Goal: Transaction & Acquisition: Purchase product/service

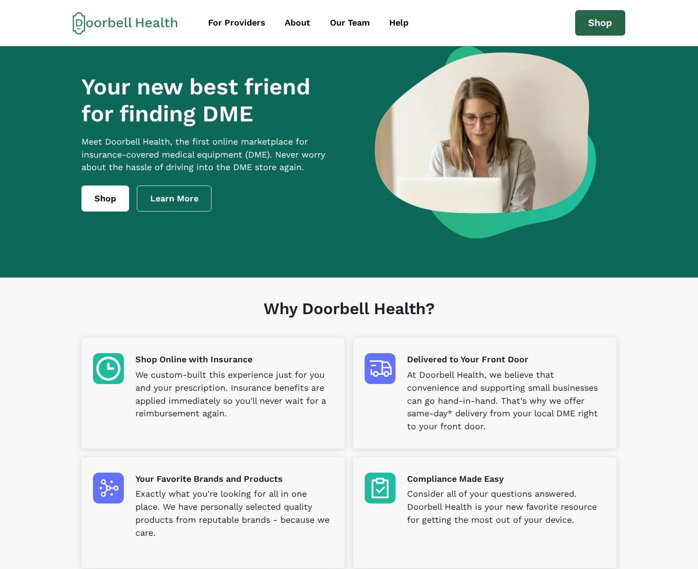
click at [600, 22] on link "Shop" at bounding box center [600, 23] width 50 height 26
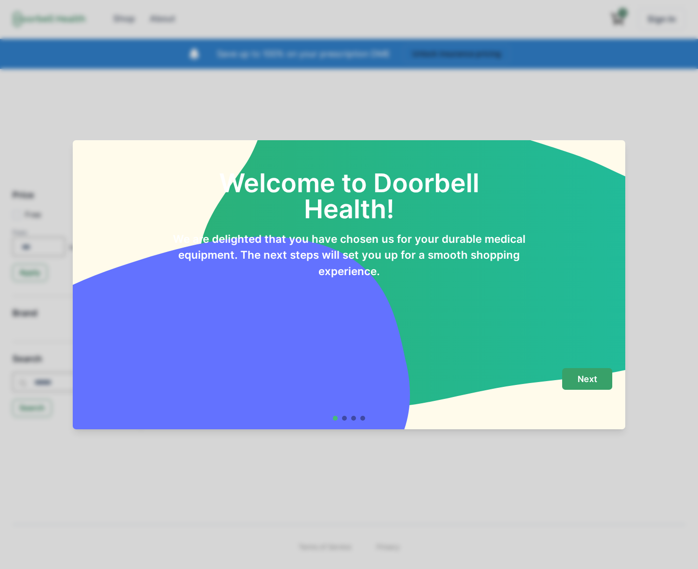
click at [590, 375] on p "Next" at bounding box center [587, 379] width 20 height 11
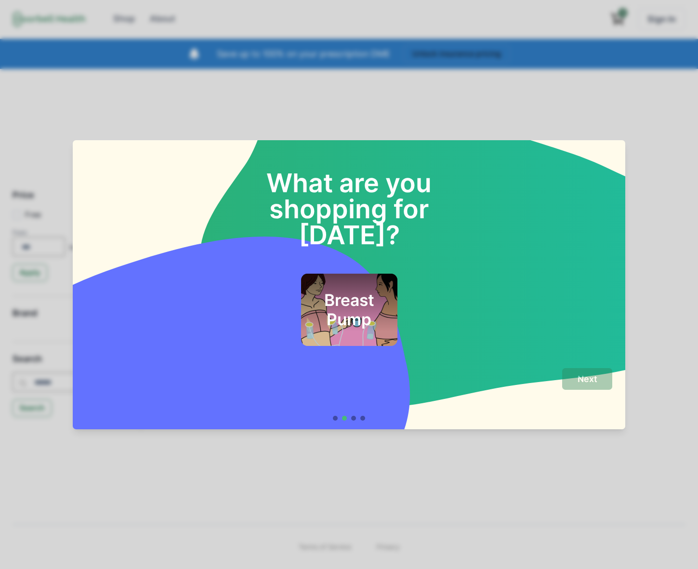
click at [365, 293] on h2 "Breast Pump" at bounding box center [348, 309] width 70 height 39
click at [574, 378] on button "Next" at bounding box center [587, 379] width 50 height 22
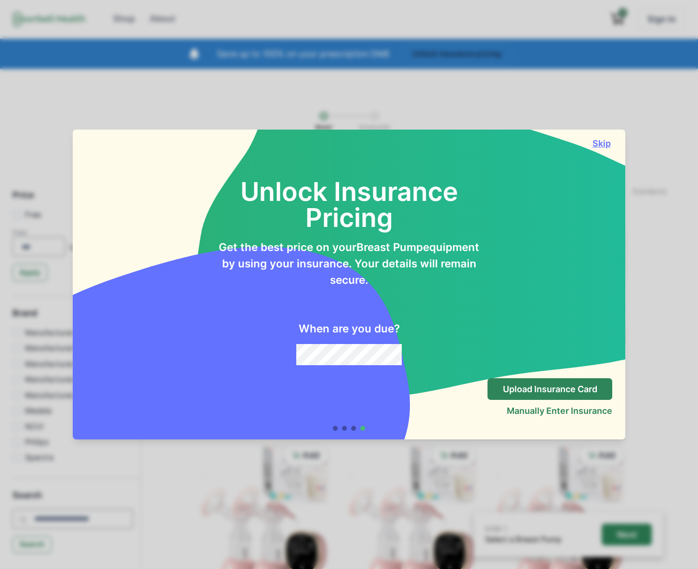
click at [603, 147] on button "Skip" at bounding box center [601, 143] width 22 height 10
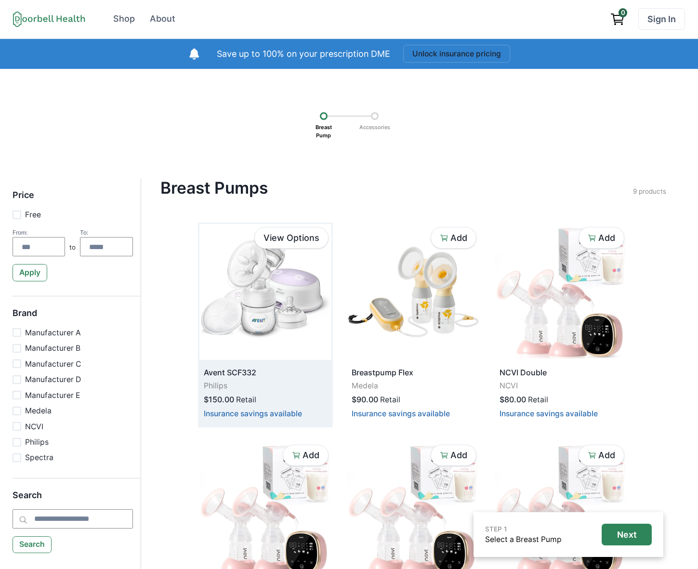
click at [254, 329] on img at bounding box center [265, 292] width 132 height 136
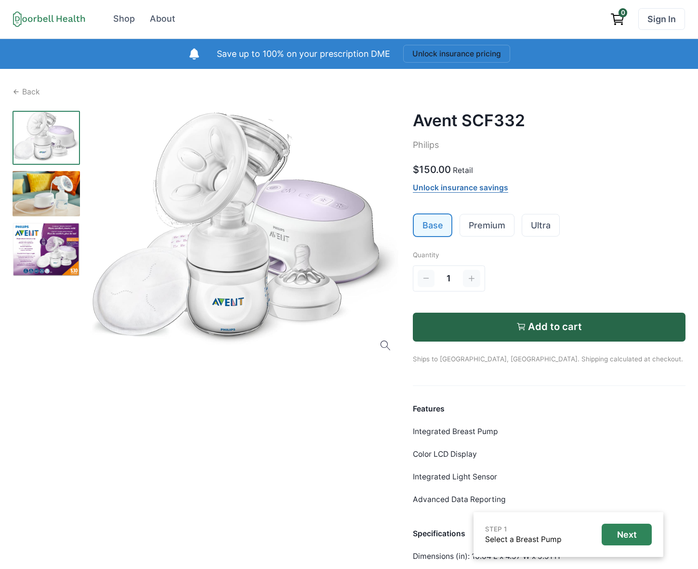
click at [443, 188] on link "Unlock insurance savings" at bounding box center [460, 188] width 95 height 10
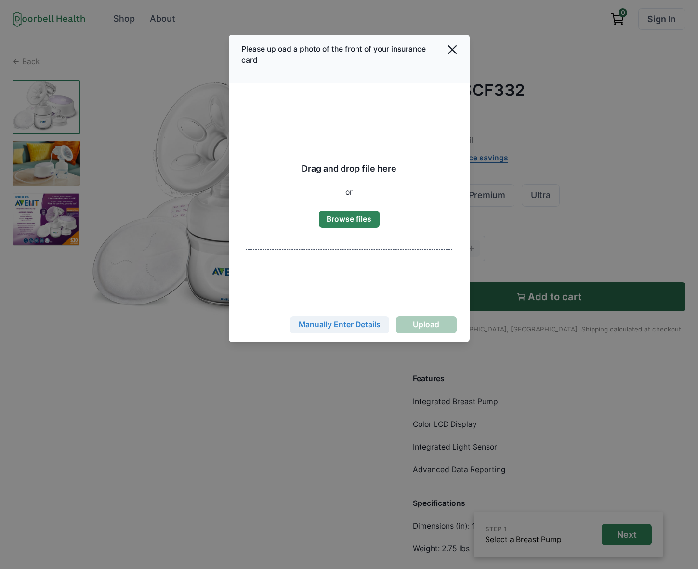
click at [355, 326] on button "Manually Enter Details" at bounding box center [339, 324] width 99 height 17
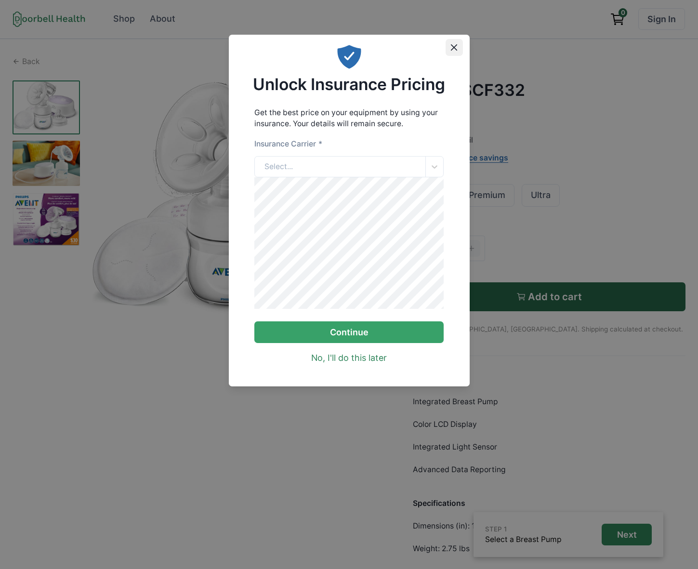
click at [456, 44] on icon "Close" at bounding box center [454, 47] width 6 height 6
